Goal: Task Accomplishment & Management: Use online tool/utility

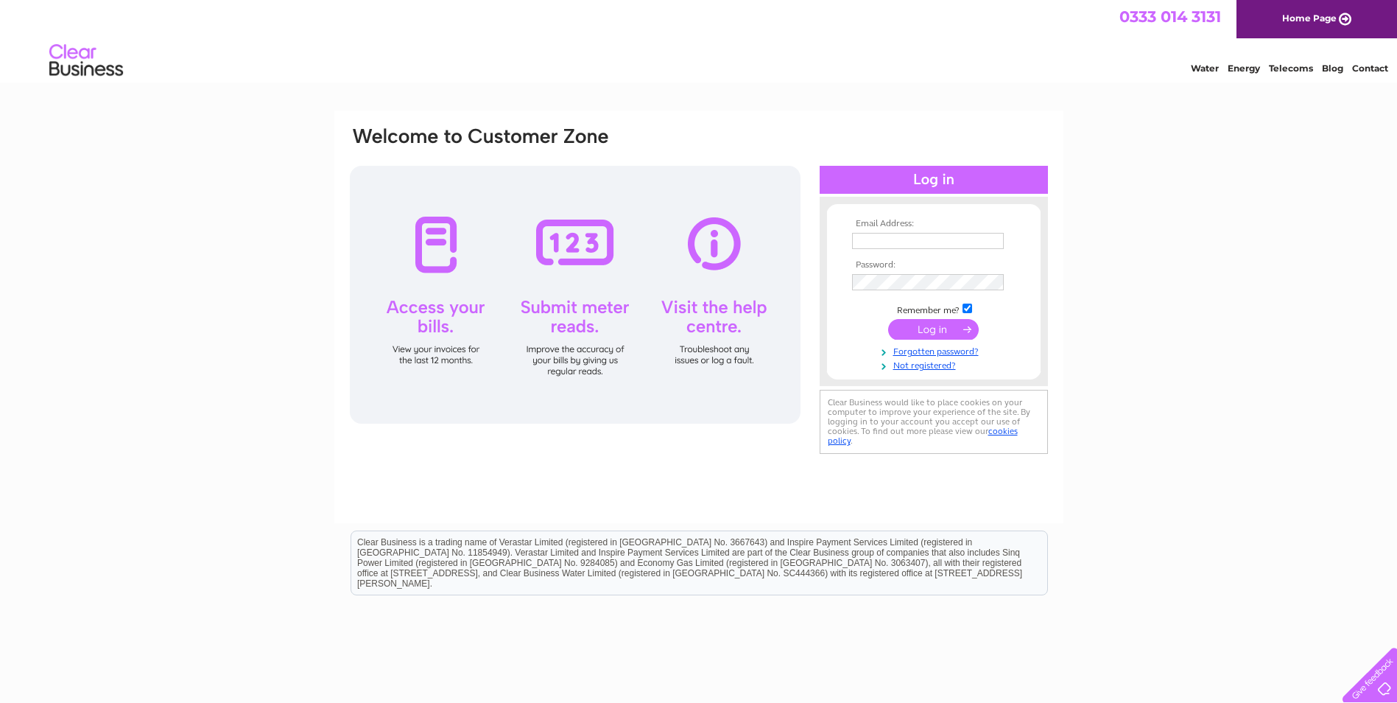
type input "michelle@grecodev.co.uk"
click at [920, 329] on input "submit" at bounding box center [933, 329] width 91 height 21
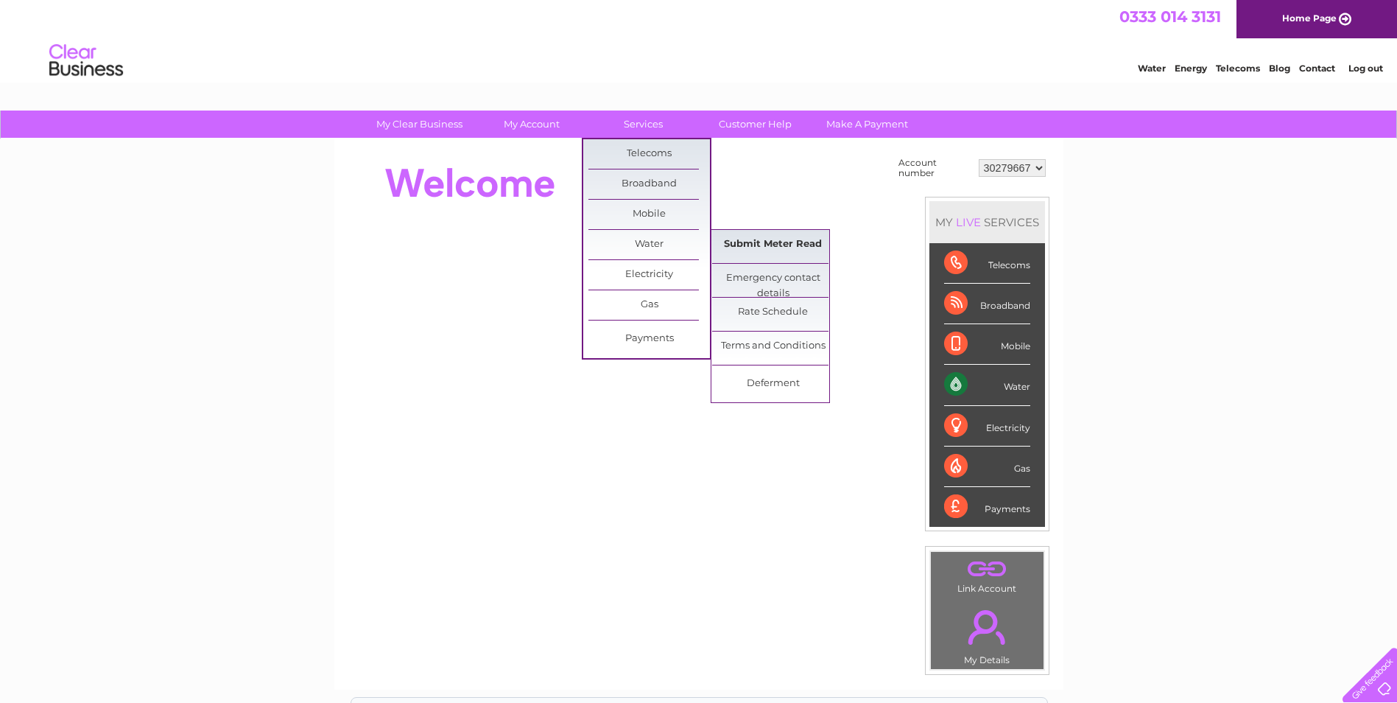
click at [769, 245] on link "Submit Meter Read" at bounding box center [773, 244] width 122 height 29
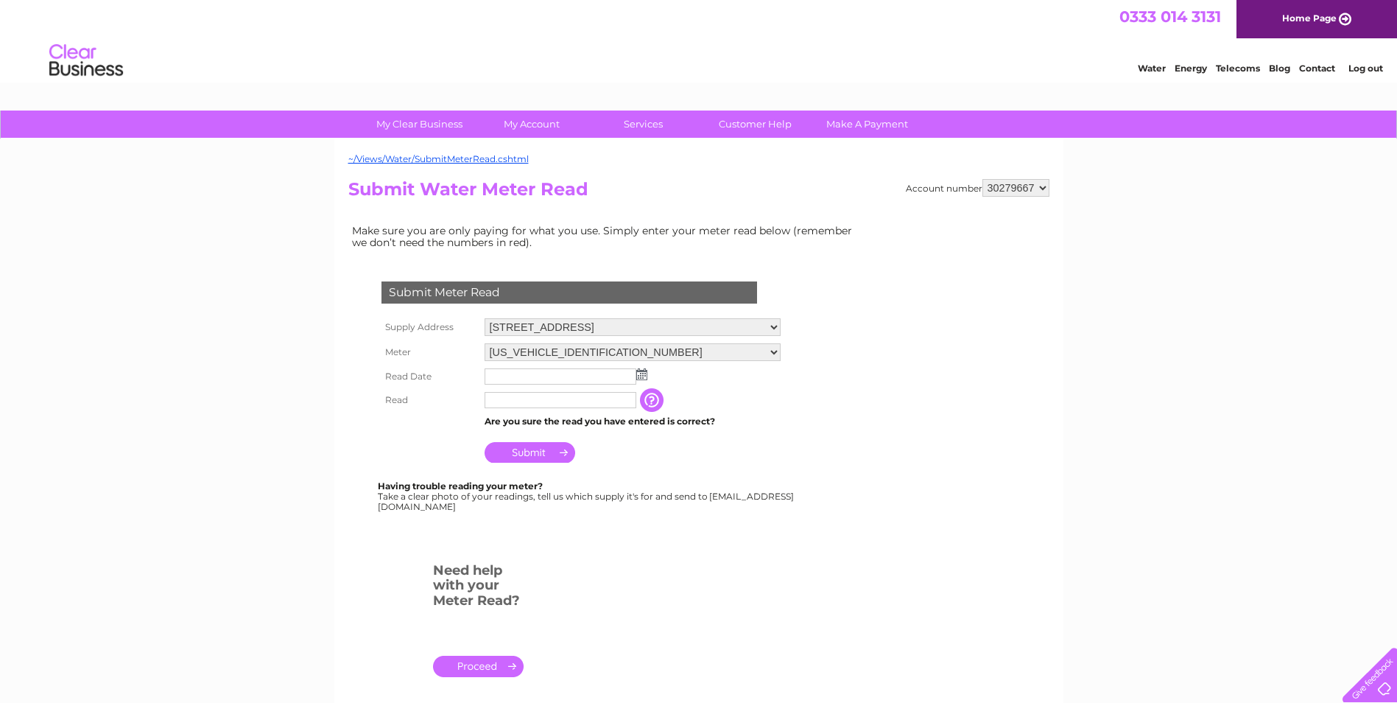
click at [533, 379] on input "text" at bounding box center [561, 376] width 152 height 16
click at [643, 376] on img at bounding box center [641, 374] width 11 height 12
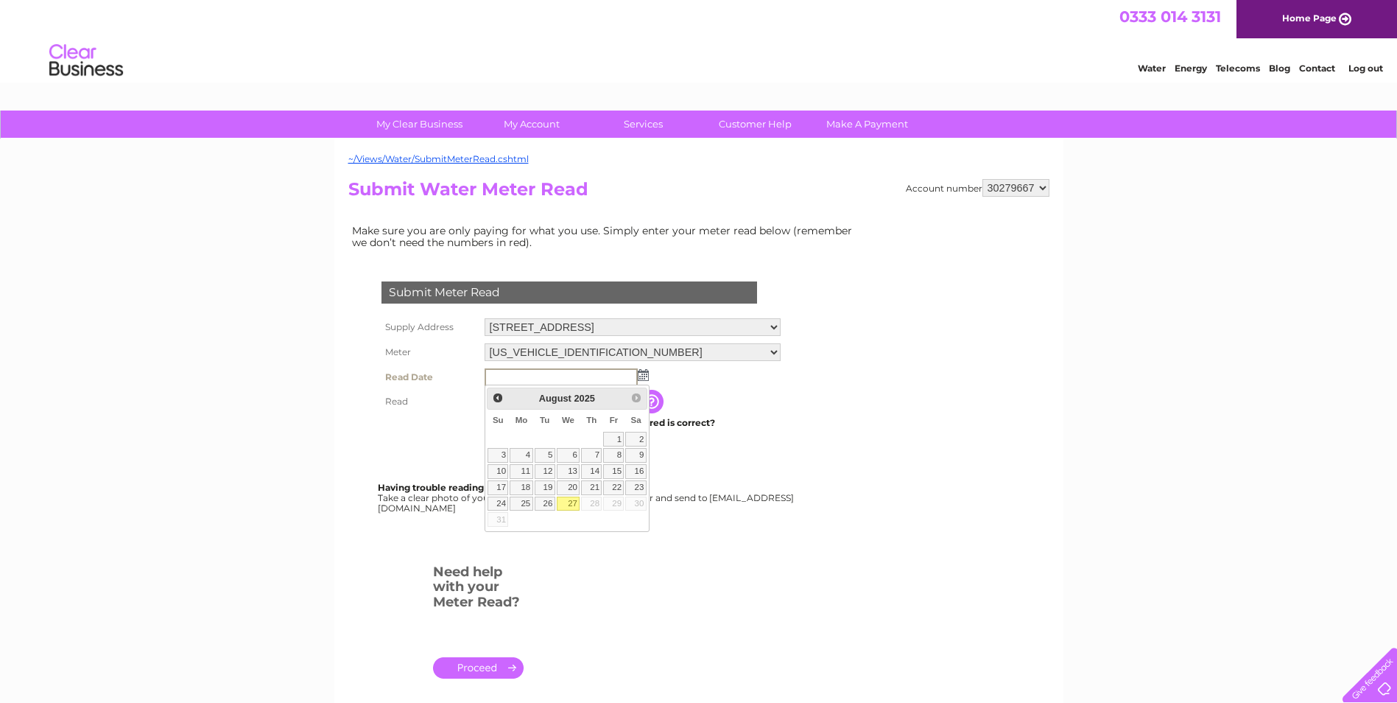
click at [566, 505] on link "27" at bounding box center [569, 503] width 24 height 15
type input "[DATE]"
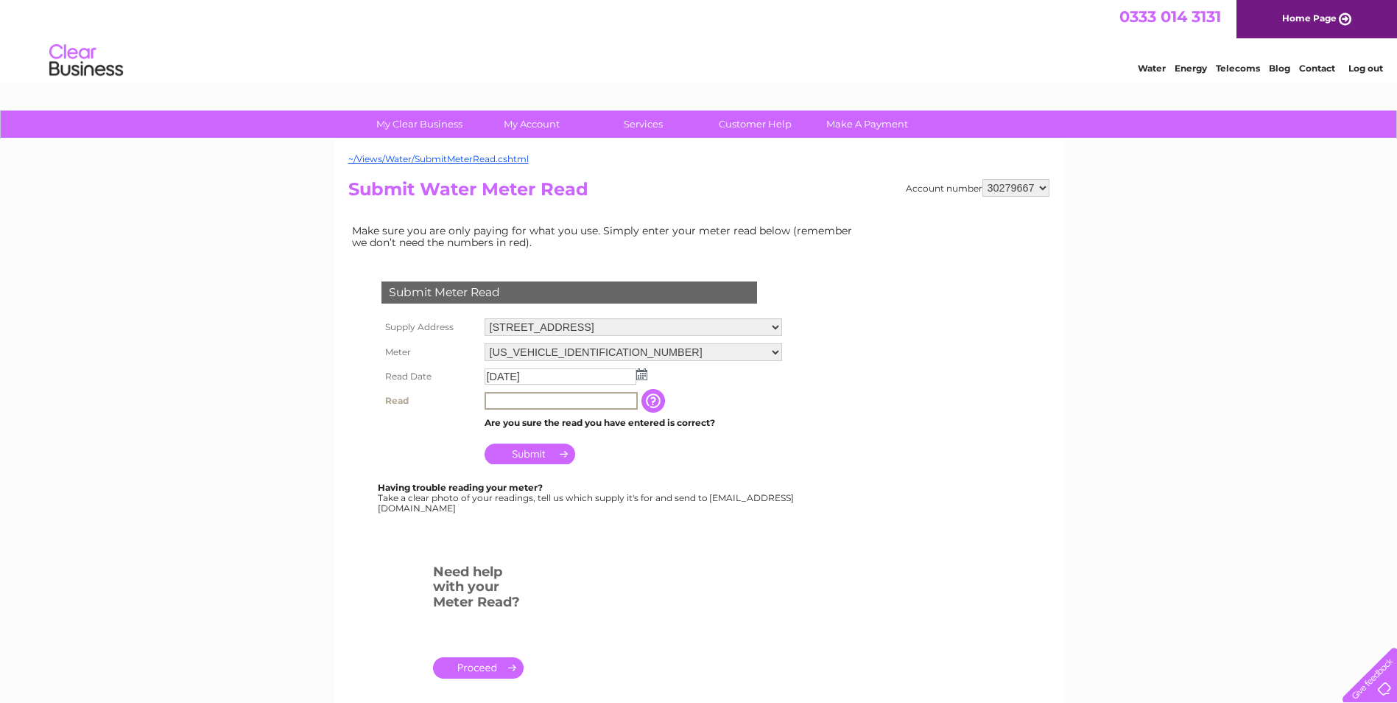
click at [522, 405] on input "text" at bounding box center [561, 401] width 153 height 18
type input "655"
click at [531, 455] on input "Submit" at bounding box center [530, 453] width 91 height 21
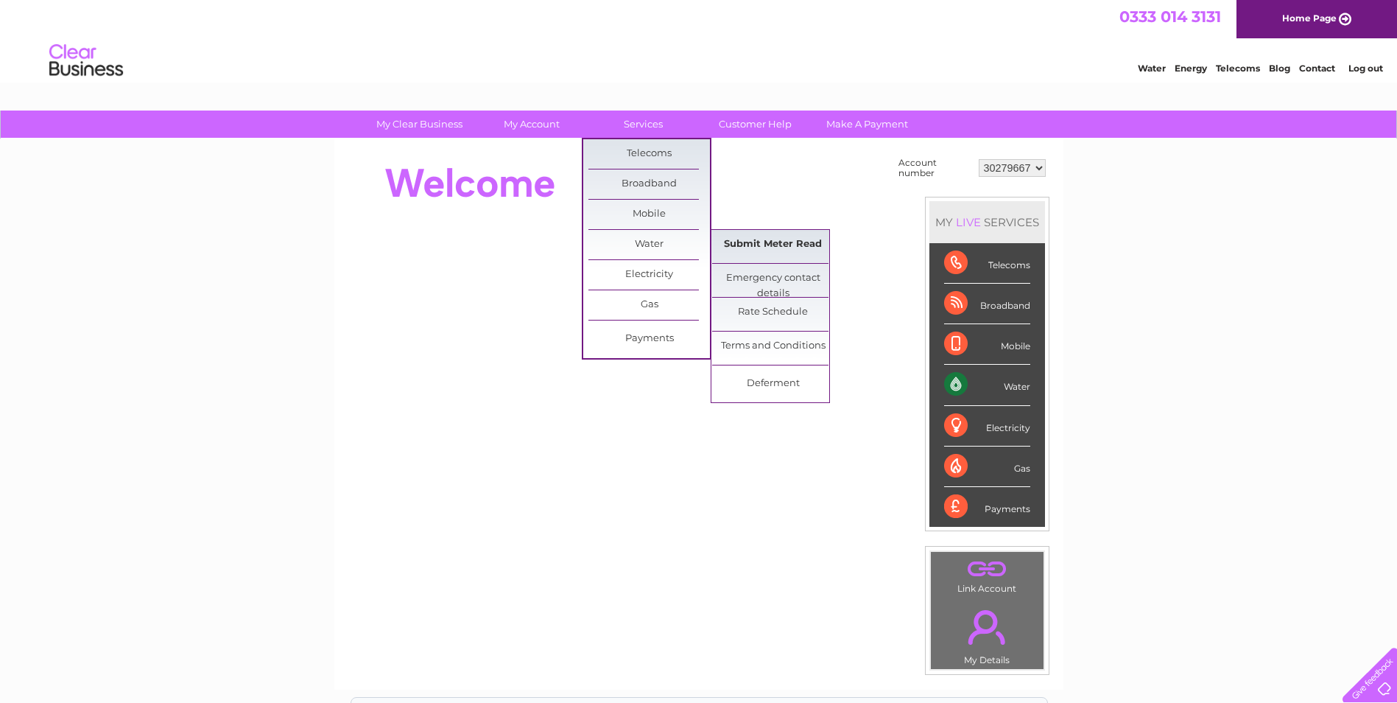
click at [771, 248] on link "Submit Meter Read" at bounding box center [773, 244] width 122 height 29
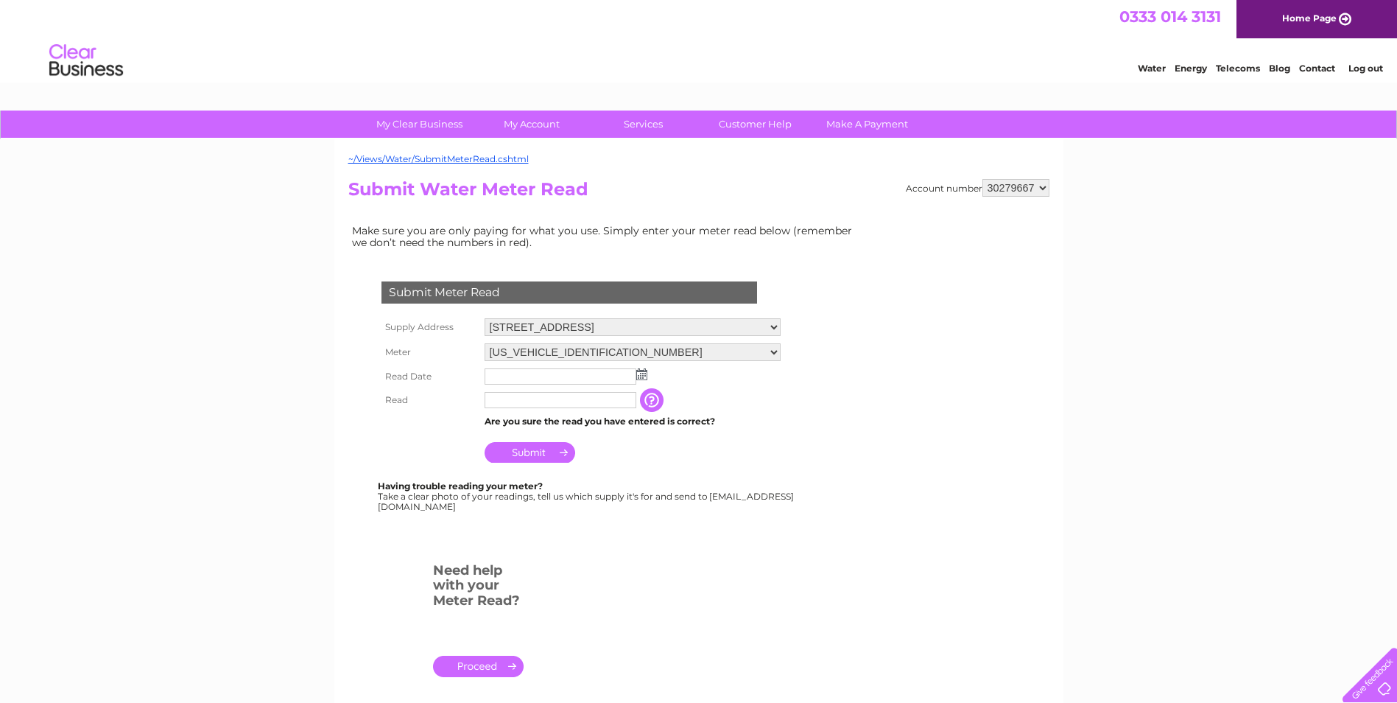
click at [641, 376] on img at bounding box center [641, 374] width 11 height 12
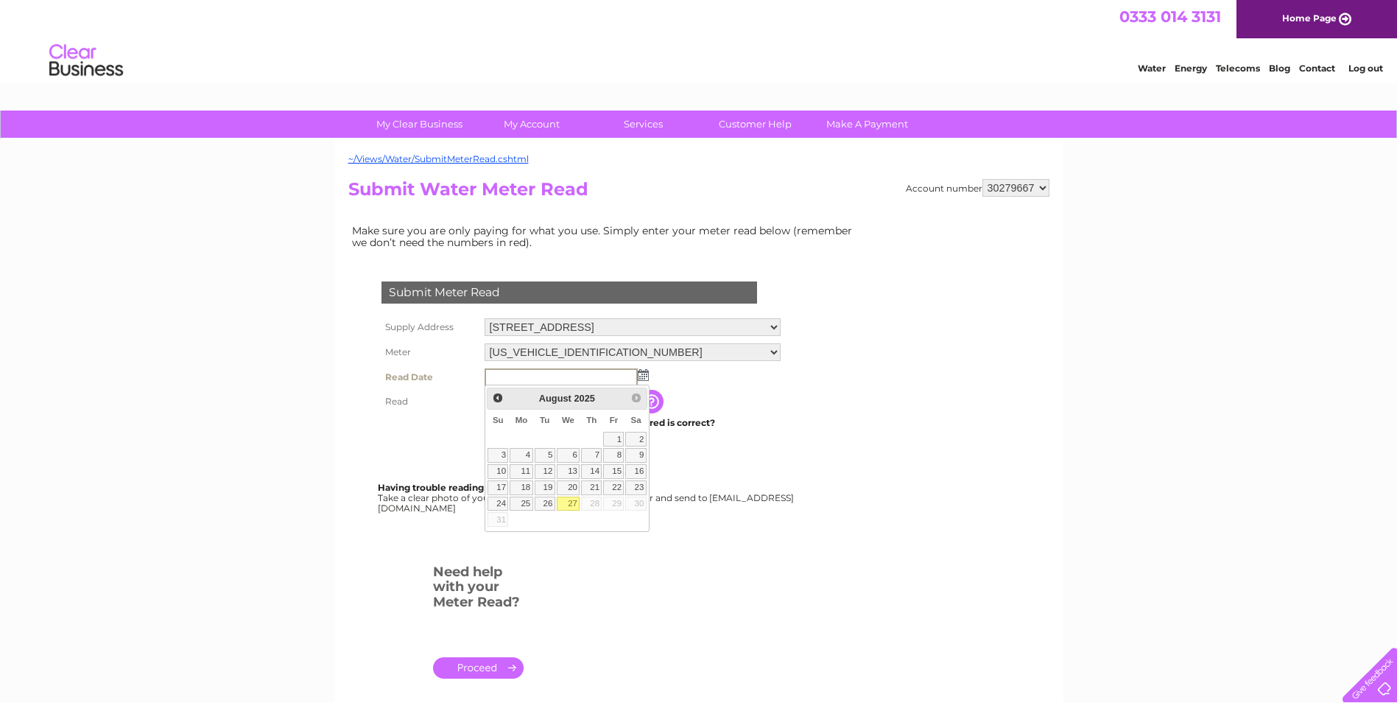
click at [575, 502] on link "27" at bounding box center [569, 503] width 24 height 15
type input "[DATE]"
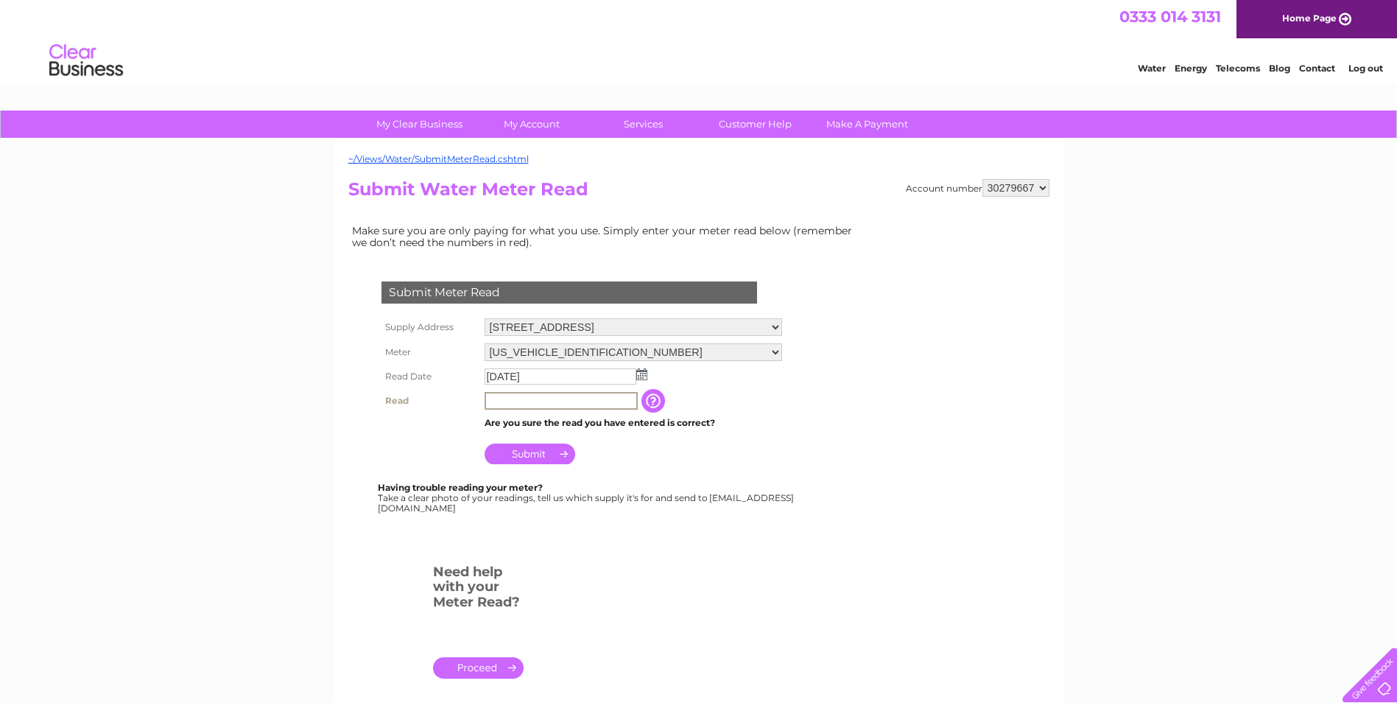
click at [512, 398] on input "text" at bounding box center [561, 401] width 153 height 18
type input "655"
click at [517, 452] on input "Submit" at bounding box center [530, 452] width 91 height 21
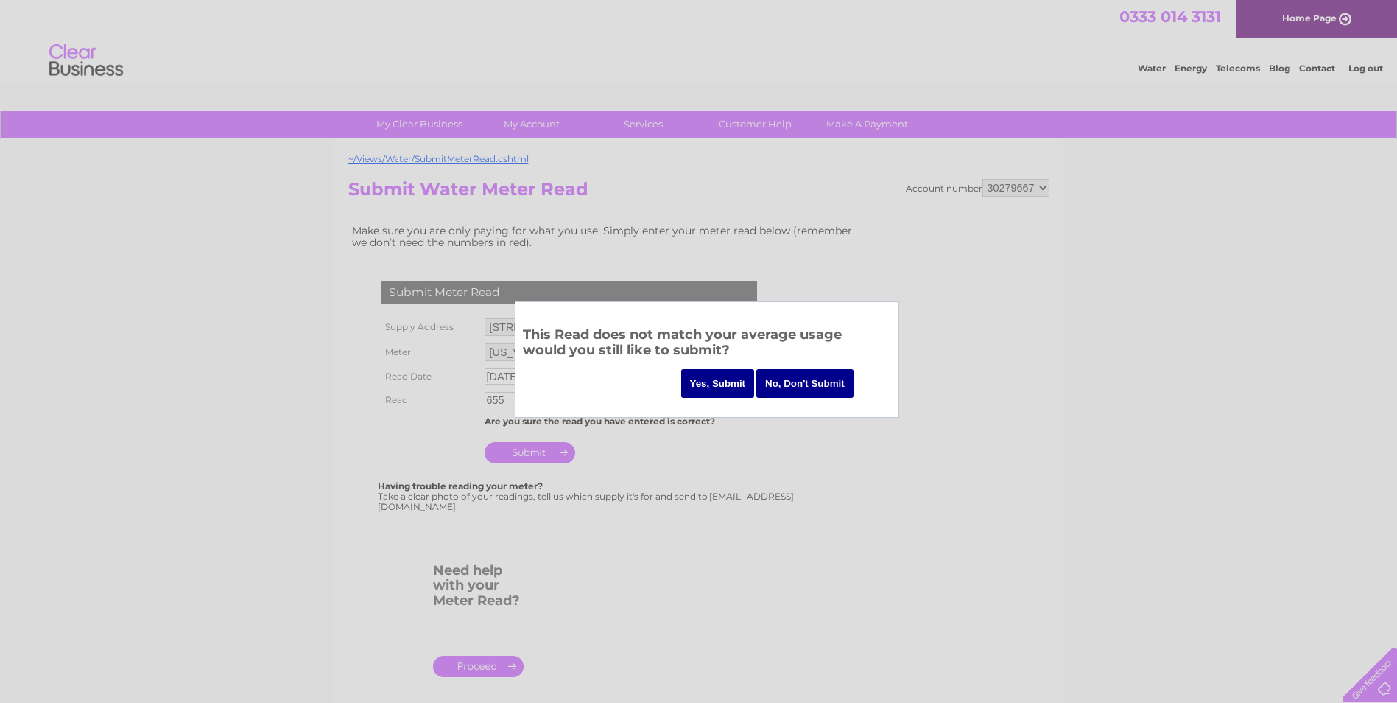
click at [701, 378] on input "Yes, Submit" at bounding box center [718, 383] width 74 height 29
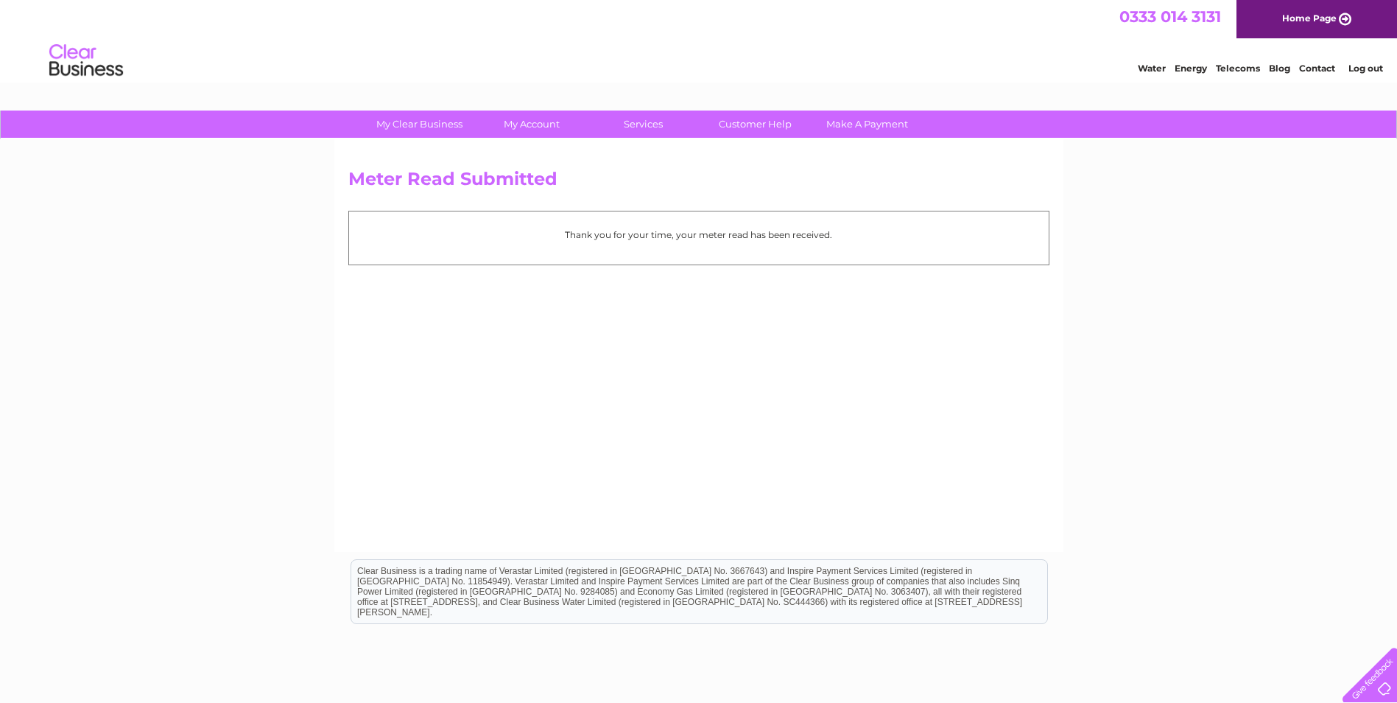
click at [1374, 69] on link "Log out" at bounding box center [1366, 68] width 35 height 11
